Goal: Transaction & Acquisition: Purchase product/service

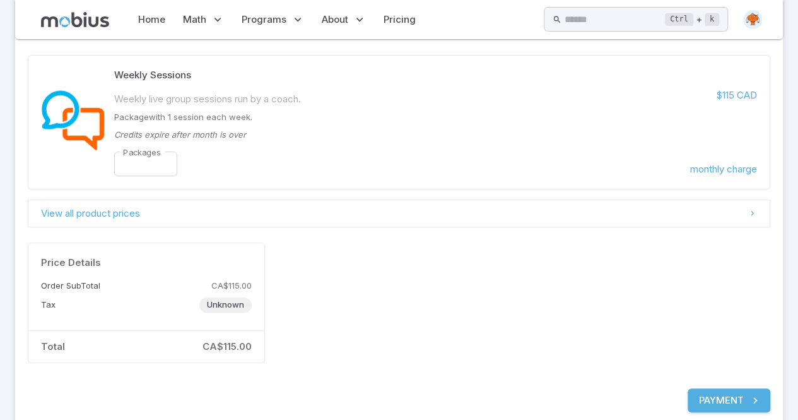
scroll to position [165, 0]
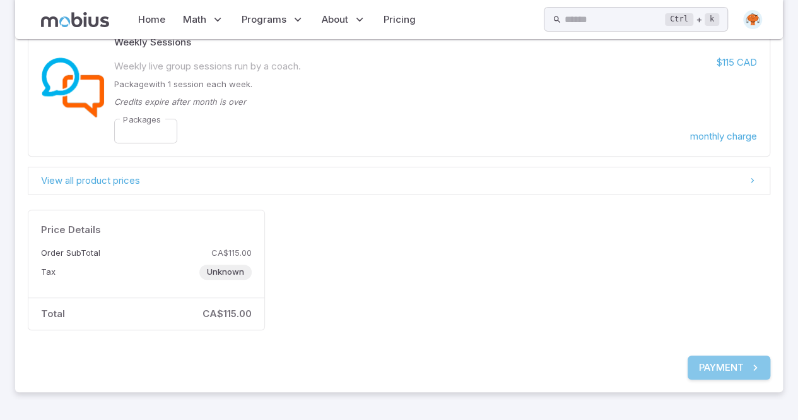
click at [726, 368] on button "Payment" at bounding box center [729, 367] width 83 height 24
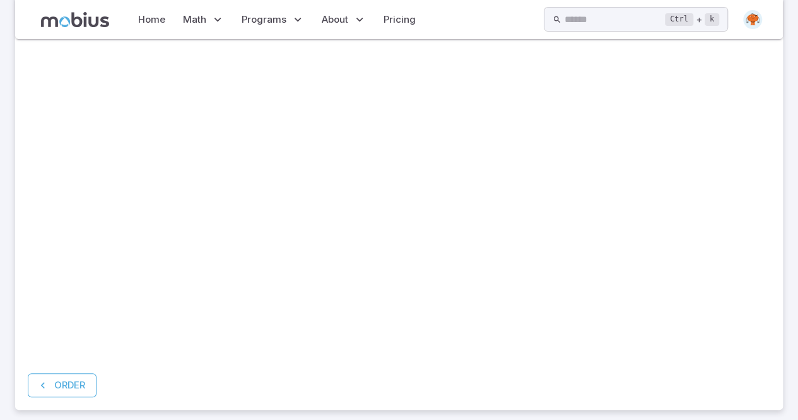
scroll to position [262, 0]
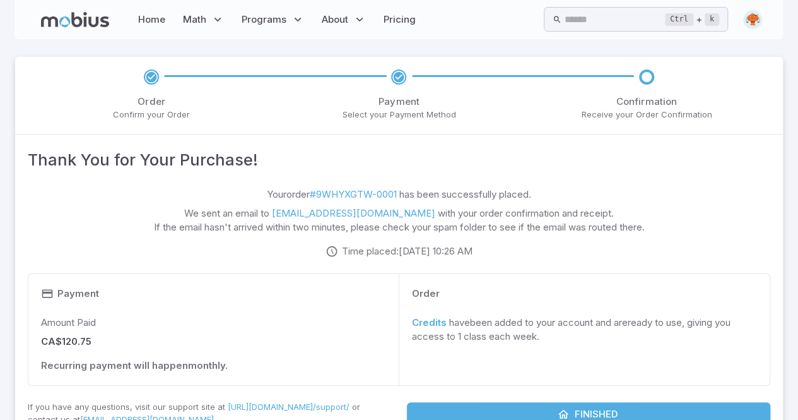
scroll to position [48, 0]
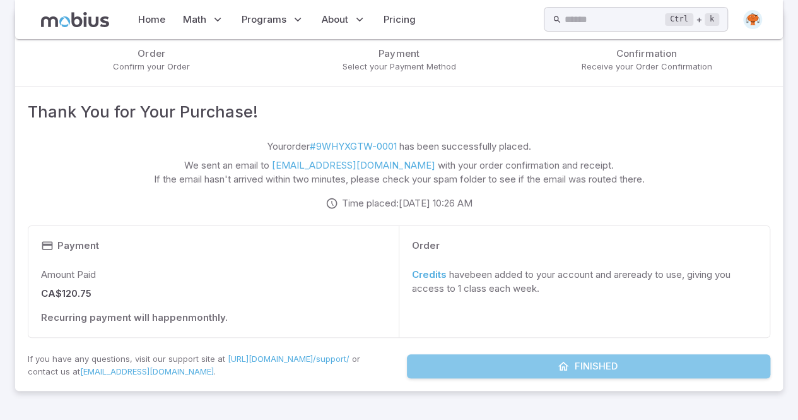
click at [544, 365] on button "Finished" at bounding box center [589, 366] width 364 height 24
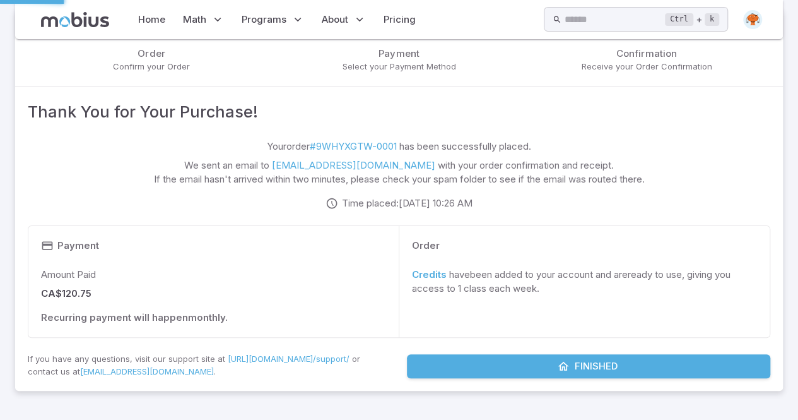
click at [544, 365] on button "Finished" at bounding box center [589, 366] width 364 height 24
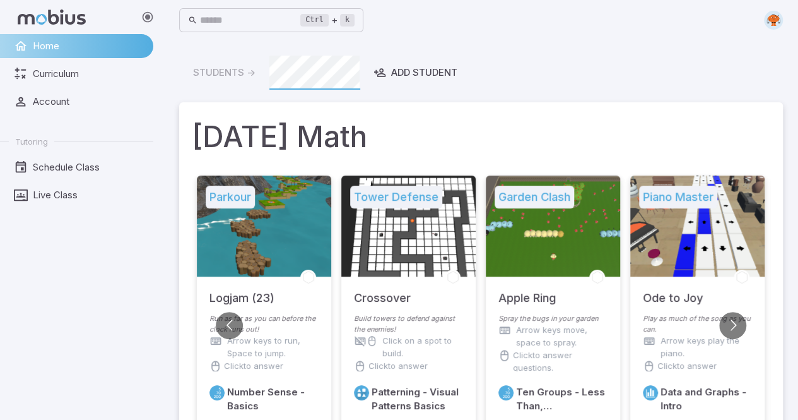
drag, startPoint x: 788, startPoint y: 0, endPoint x: 500, endPoint y: 57, distance: 294.0
click at [500, 57] on div "Students -> Add Student" at bounding box center [481, 73] width 604 height 34
